Goal: Browse casually

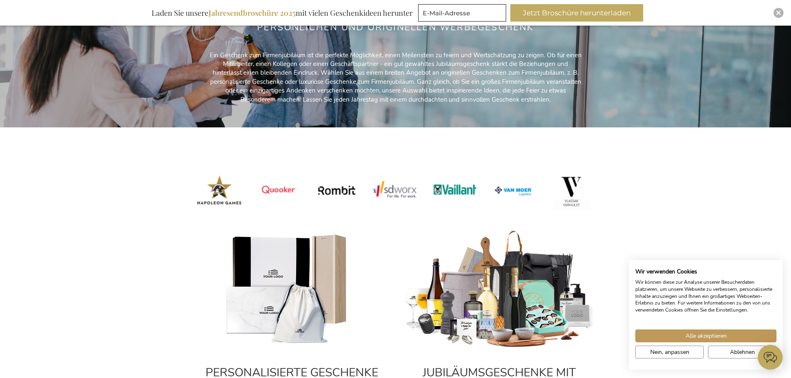
scroll to position [166, 0]
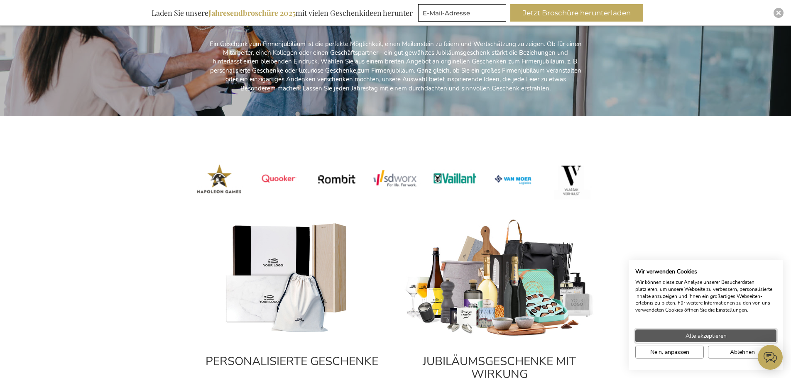
click at [707, 338] on span "Alle akzeptieren" at bounding box center [706, 336] width 41 height 9
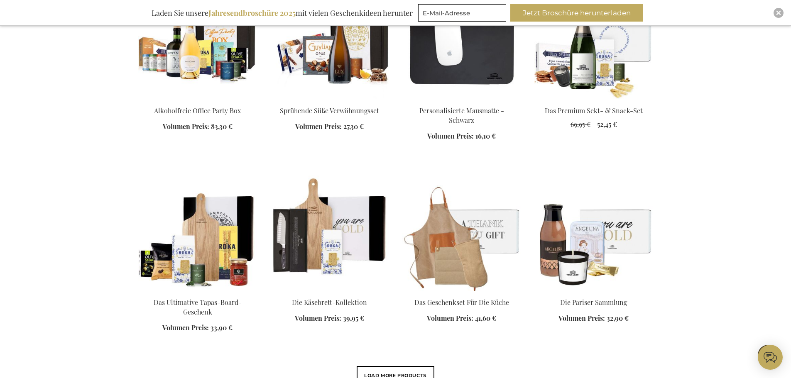
scroll to position [1038, 0]
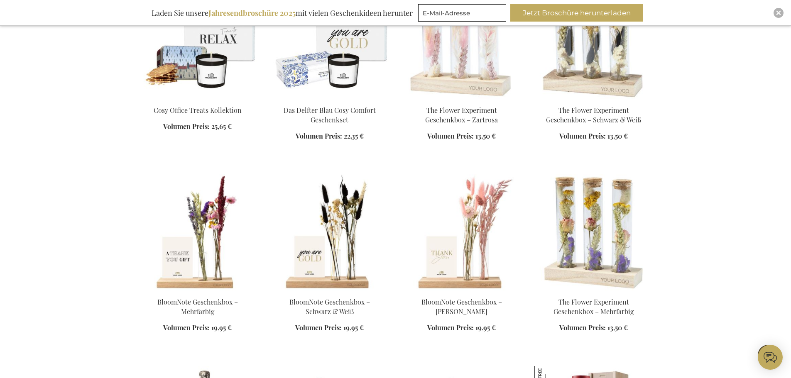
scroll to position [1578, 0]
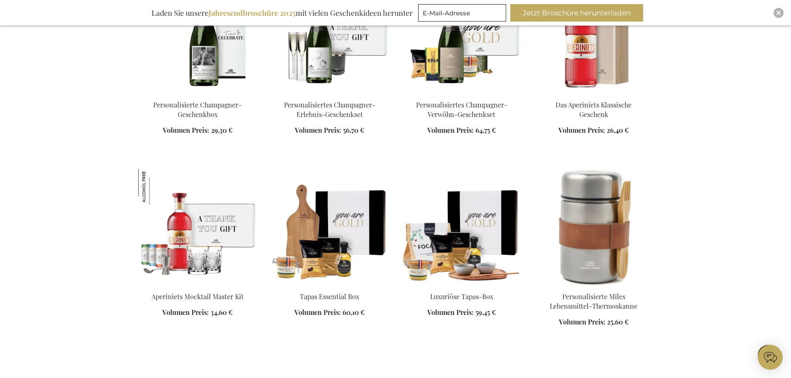
scroll to position [1952, 0]
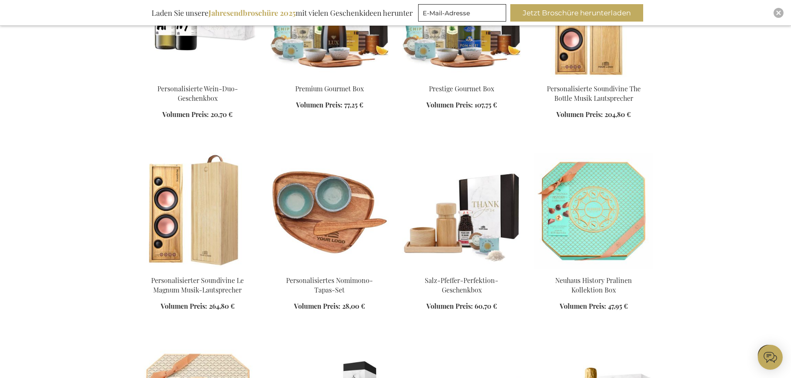
scroll to position [2658, 0]
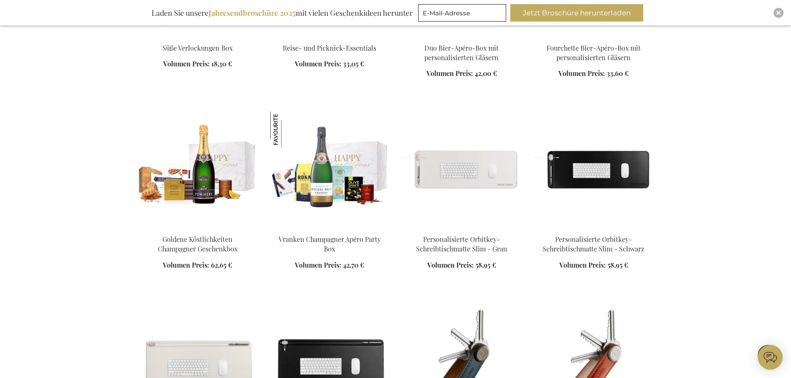
scroll to position [3530, 0]
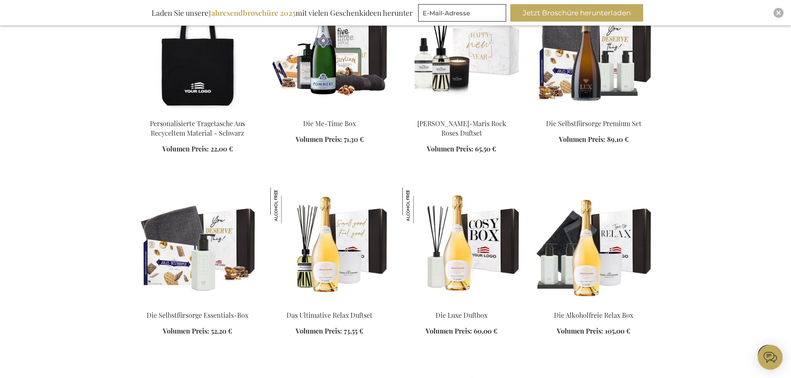
scroll to position [4527, 0]
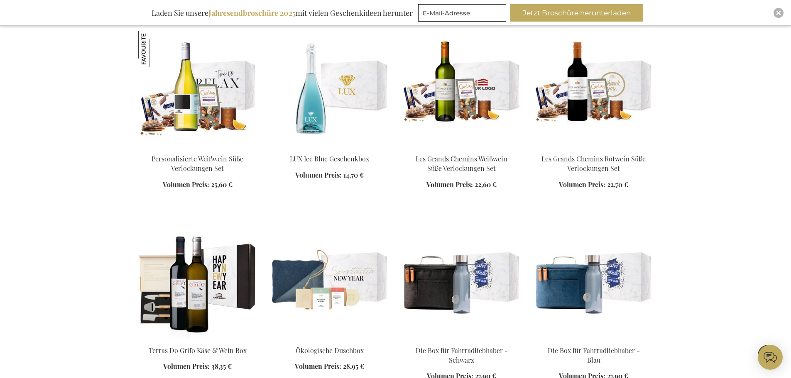
scroll to position [5067, 0]
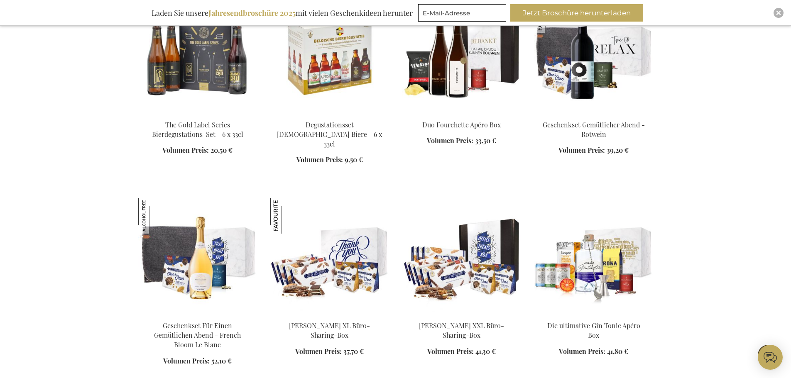
scroll to position [5690, 0]
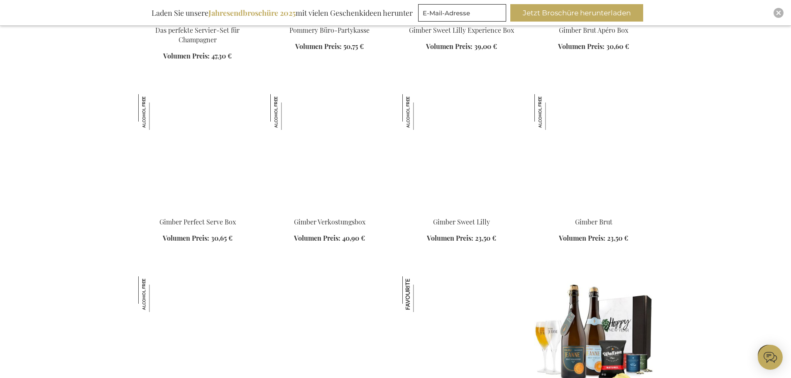
scroll to position [6271, 0]
